Goal: Task Accomplishment & Management: Use online tool/utility

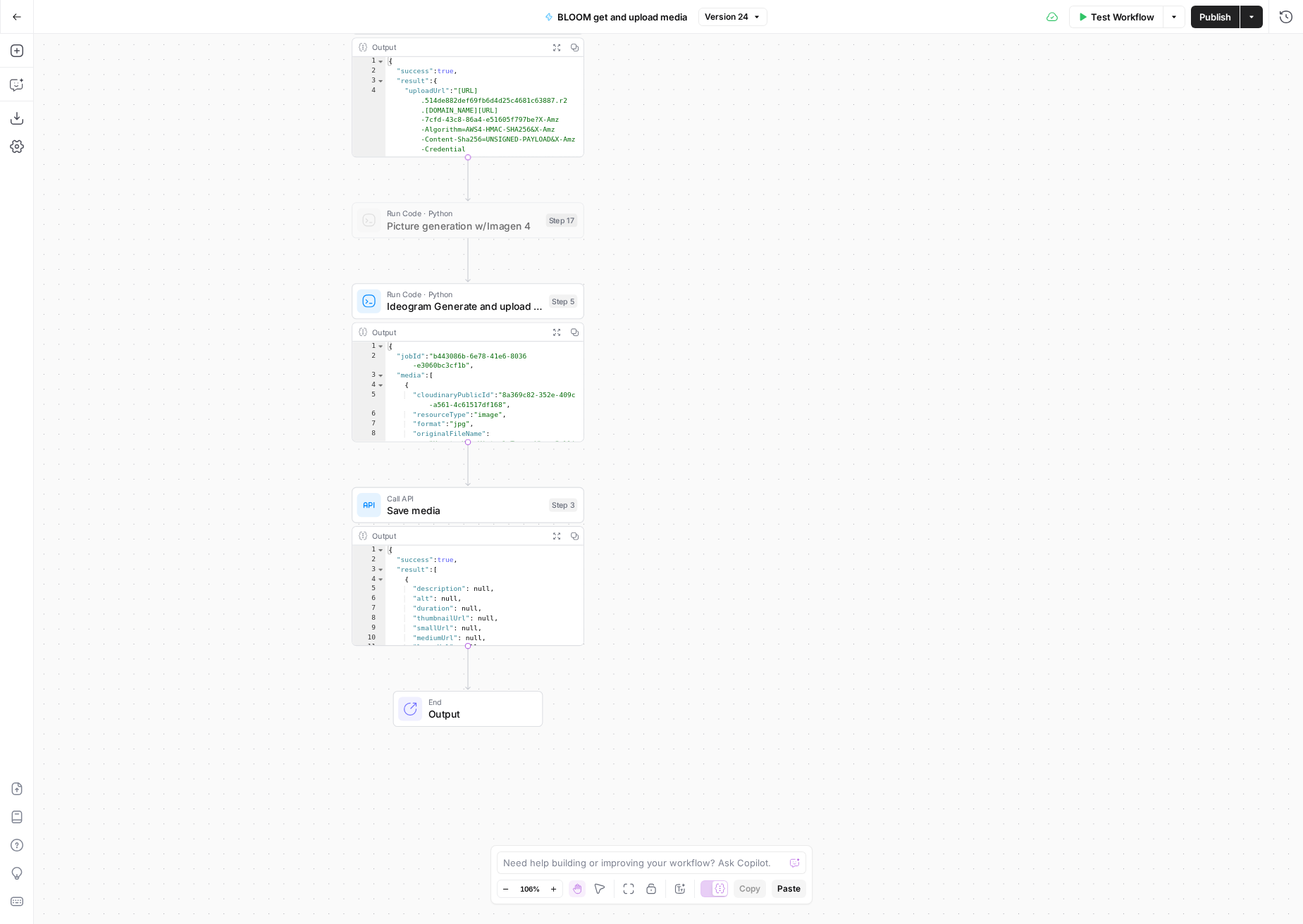
click at [9, 16] on button "Go Back" at bounding box center [17, 17] width 25 height 25
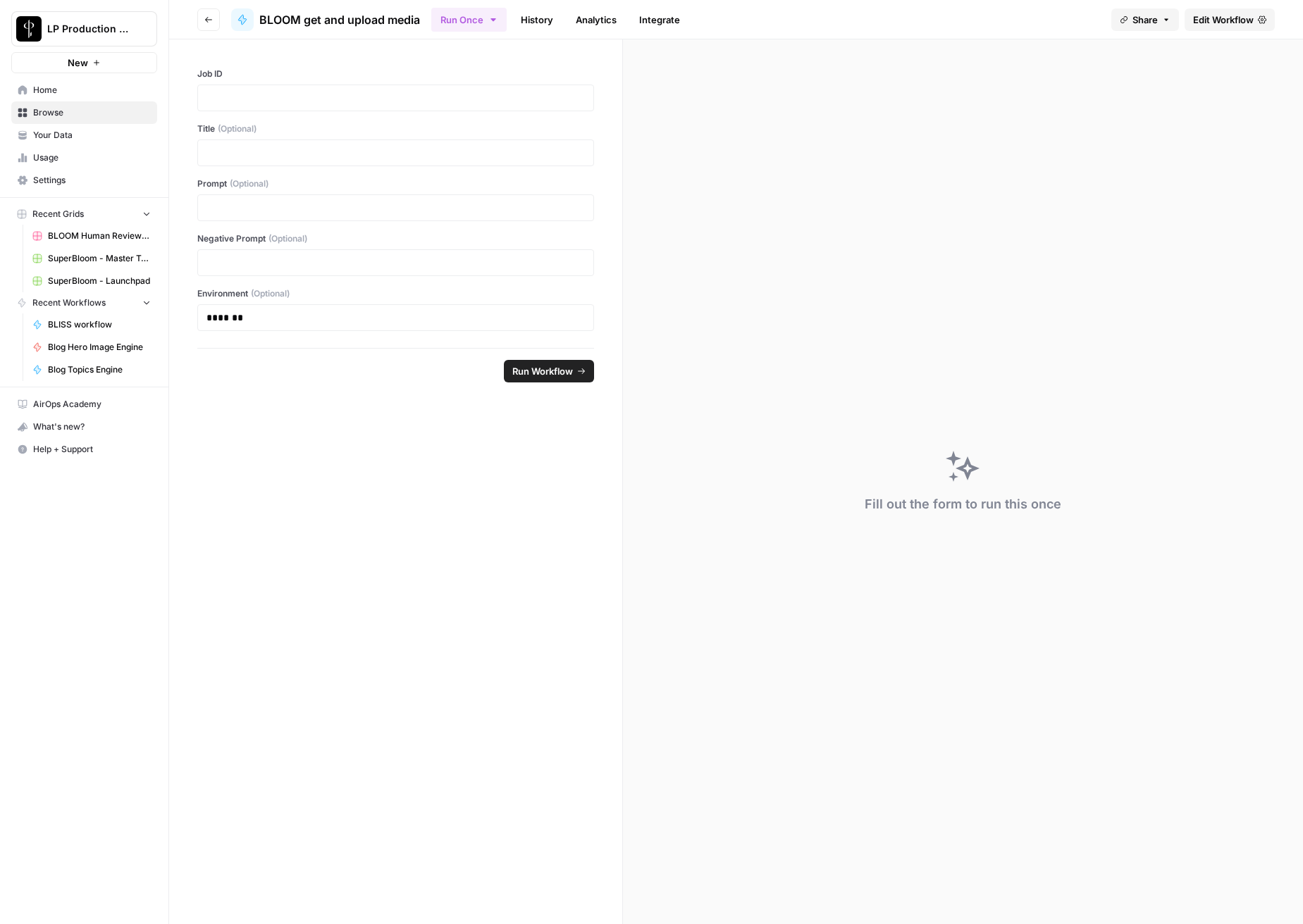
click at [207, 13] on button "Go back" at bounding box center [208, 19] width 22 height 22
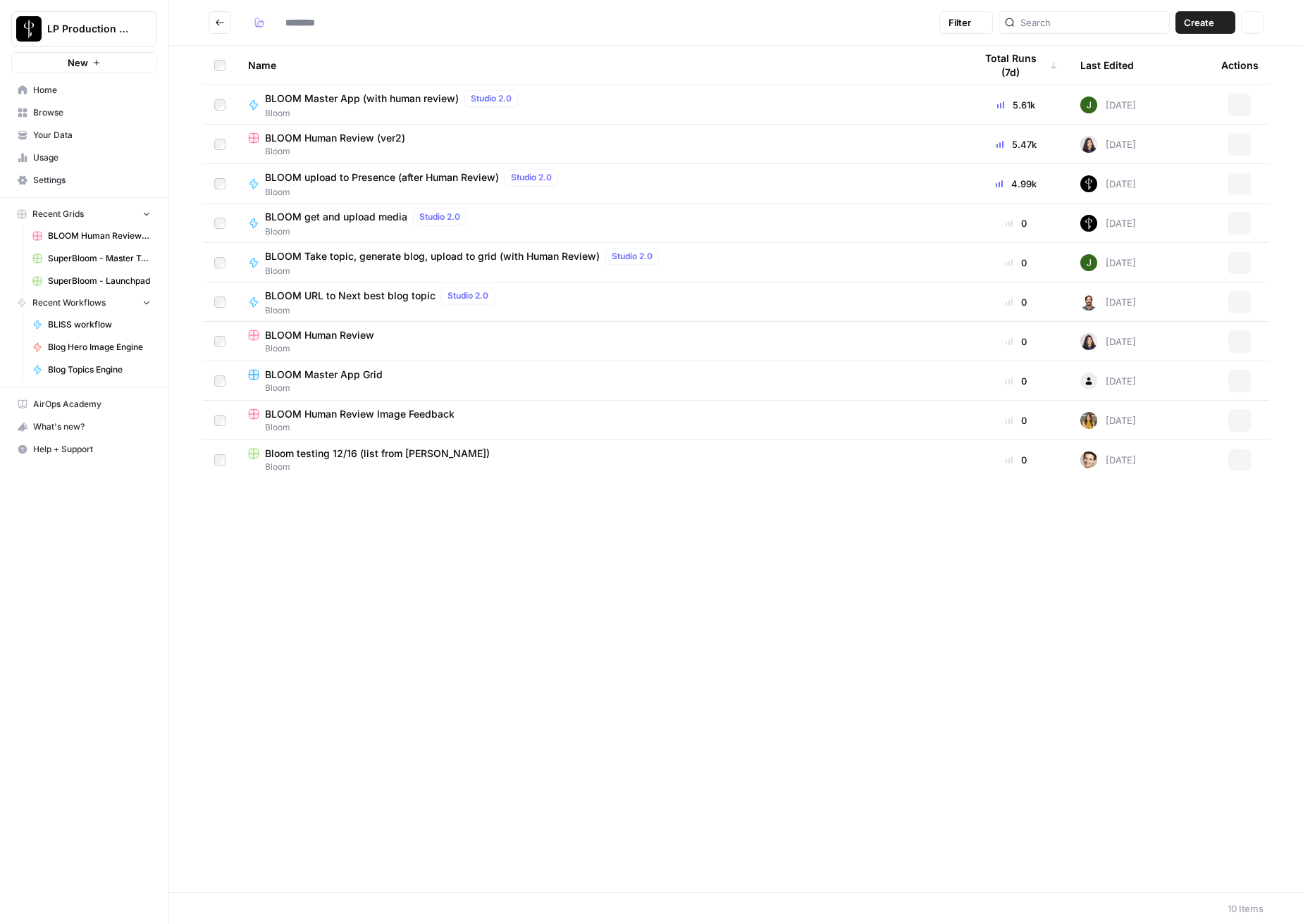
type input "*****"
click at [228, 21] on button "Go back" at bounding box center [220, 22] width 22 height 22
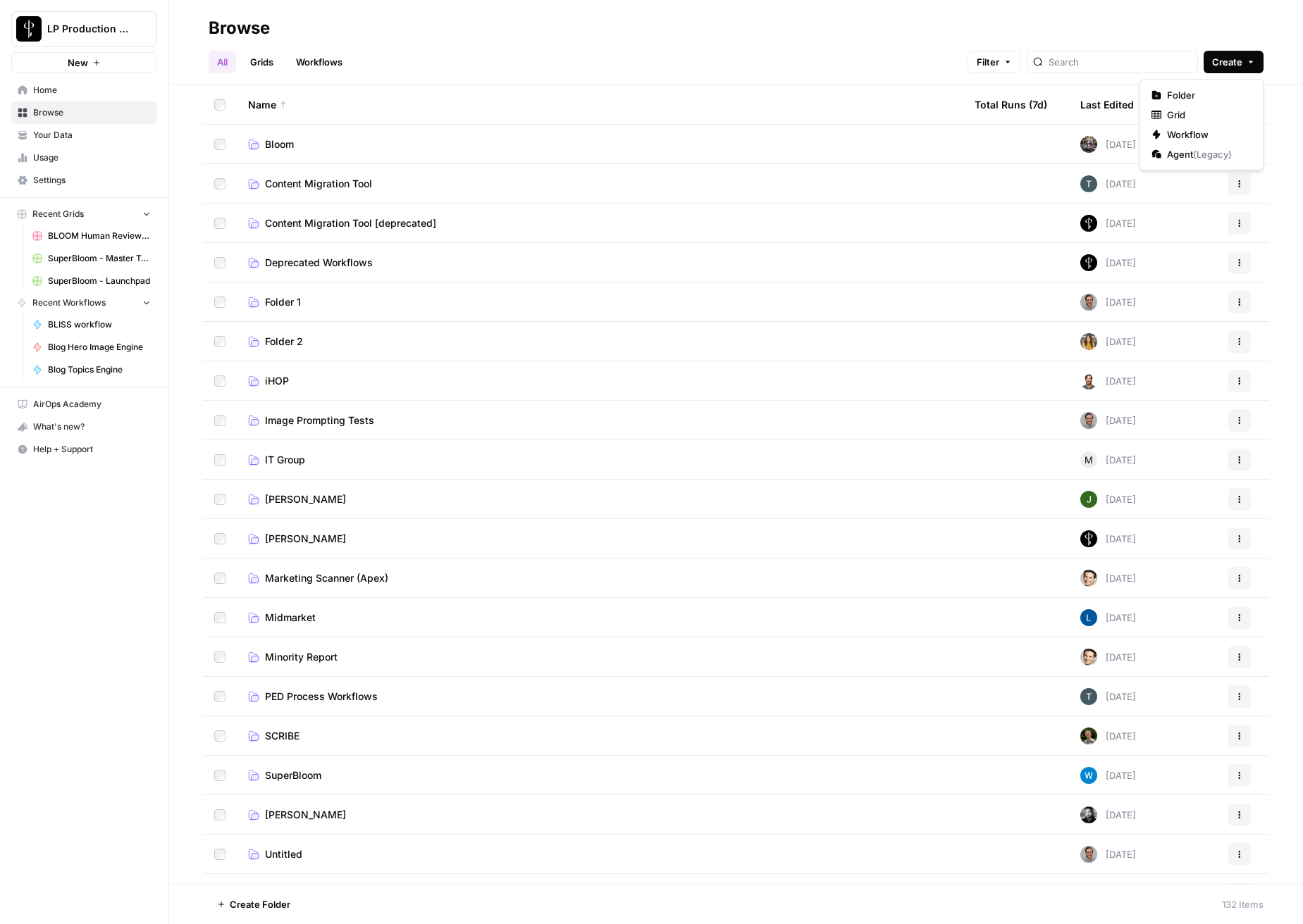
click at [1248, 68] on button "Create" at bounding box center [1234, 62] width 60 height 22
click at [1219, 134] on span "Workflow" at bounding box center [1206, 134] width 79 height 14
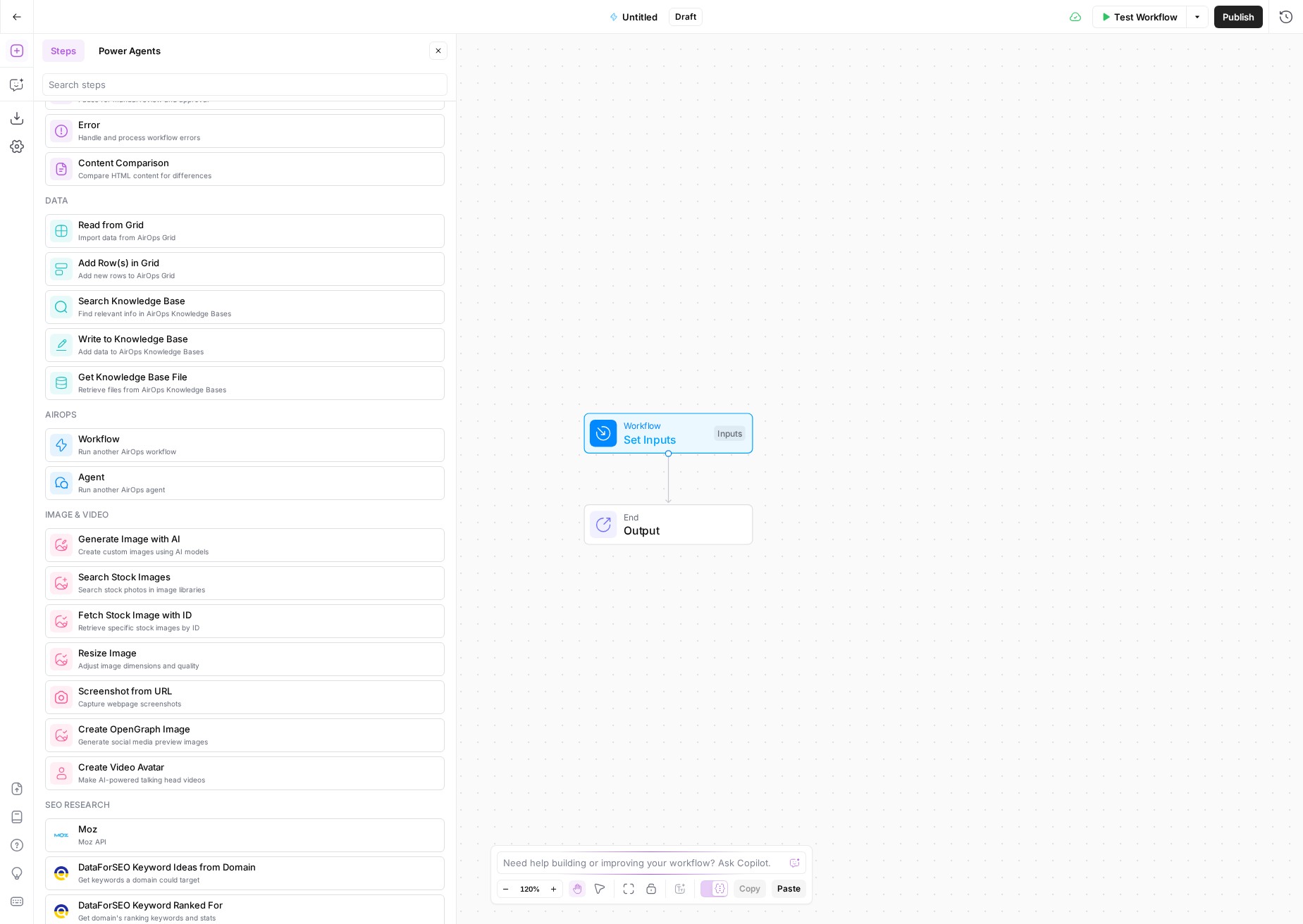
click at [199, 540] on span "Generate Image with AI" at bounding box center [255, 539] width 355 height 14
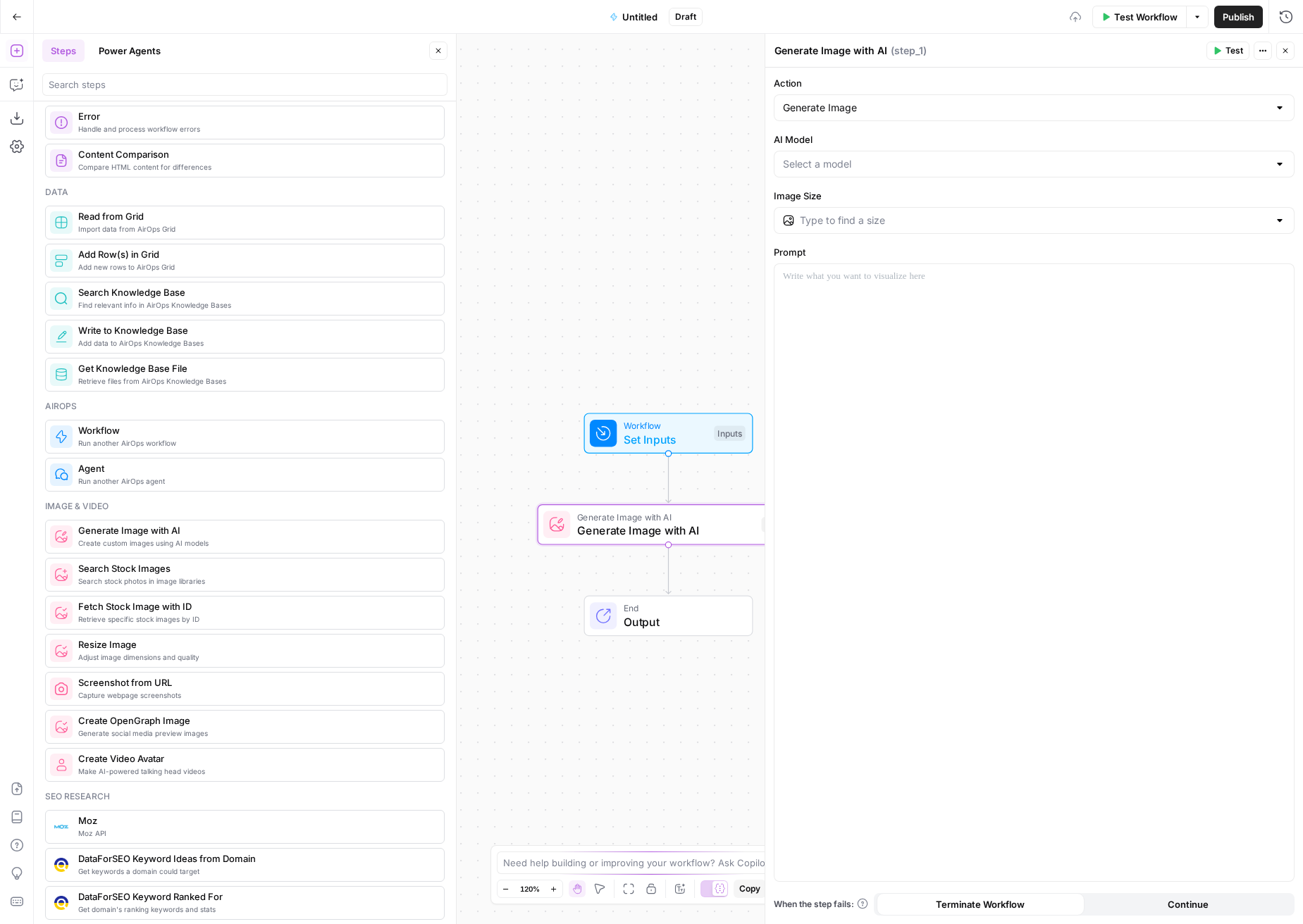
scroll to position [594, 0]
click at [797, 113] on input "Action" at bounding box center [1026, 107] width 486 height 14
type input "Generate Image"
click at [842, 88] on label "Action" at bounding box center [1034, 83] width 521 height 14
click at [842, 100] on input "Generate Image" at bounding box center [1026, 107] width 486 height 14
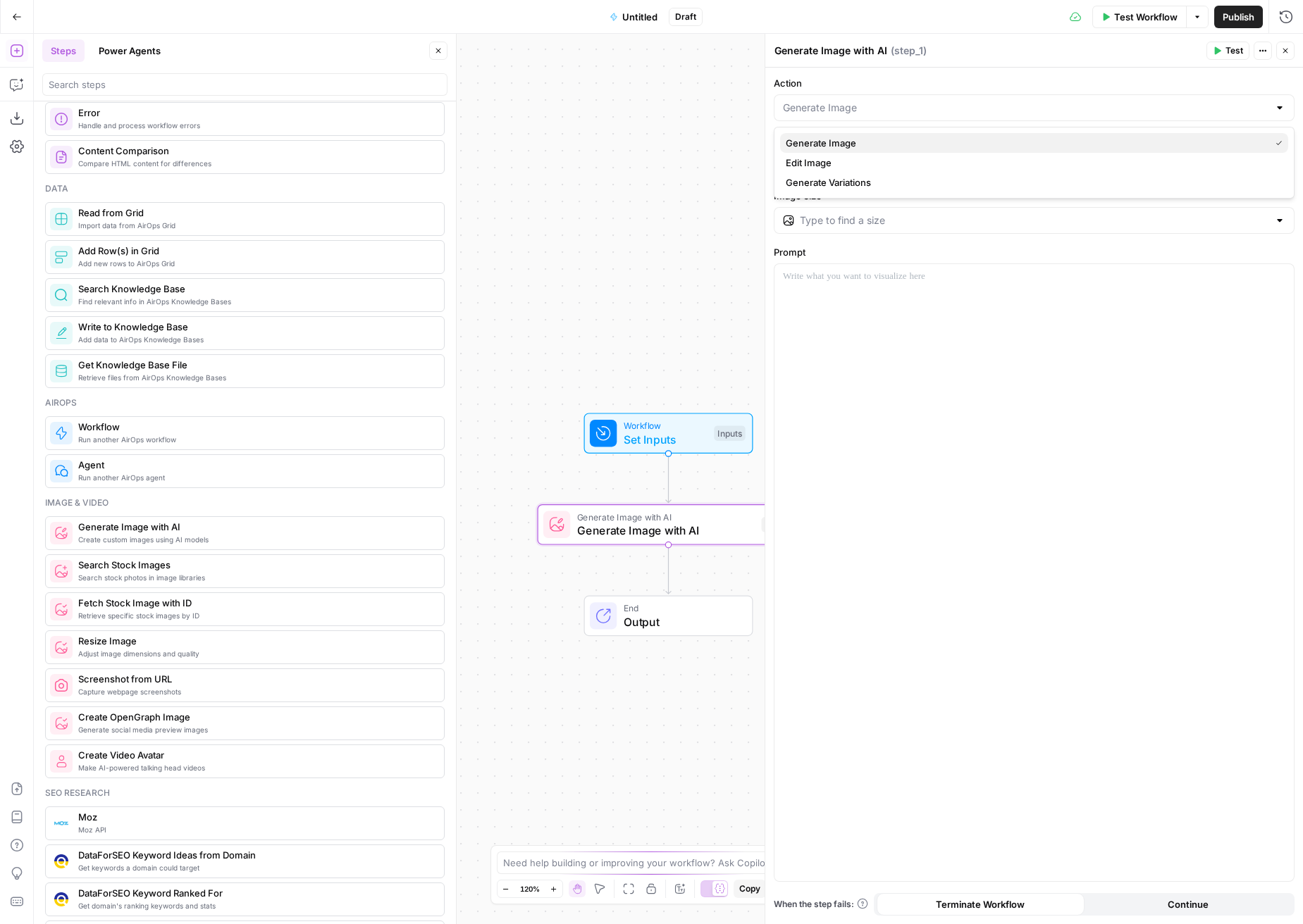
click at [831, 139] on span "Generate Image" at bounding box center [1025, 142] width 478 height 14
type input "Generate Image"
type input "GPT Image 1"
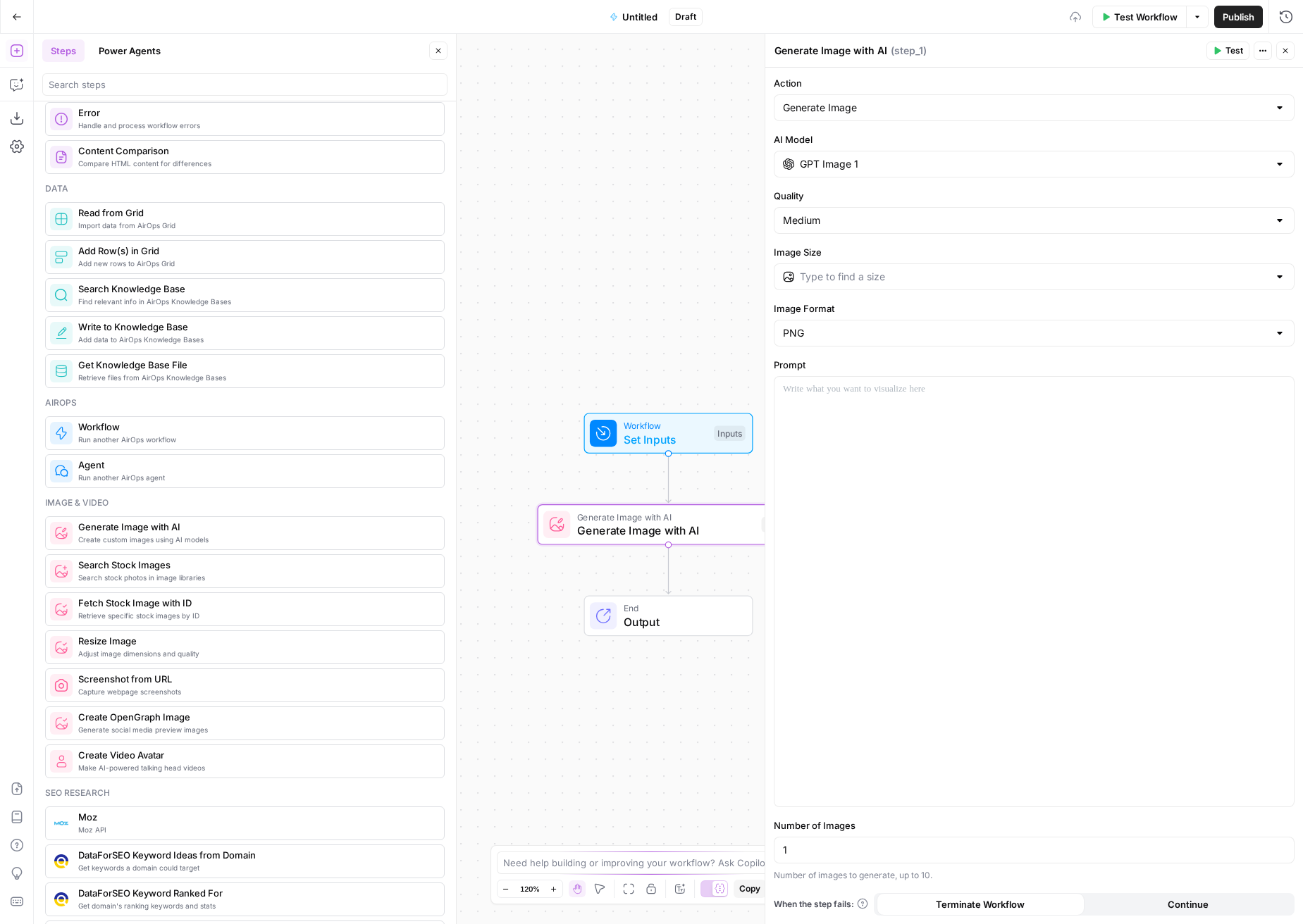
click at [832, 167] on input "GPT Image 1" at bounding box center [1034, 164] width 469 height 14
